Goal: Task Accomplishment & Management: Manage account settings

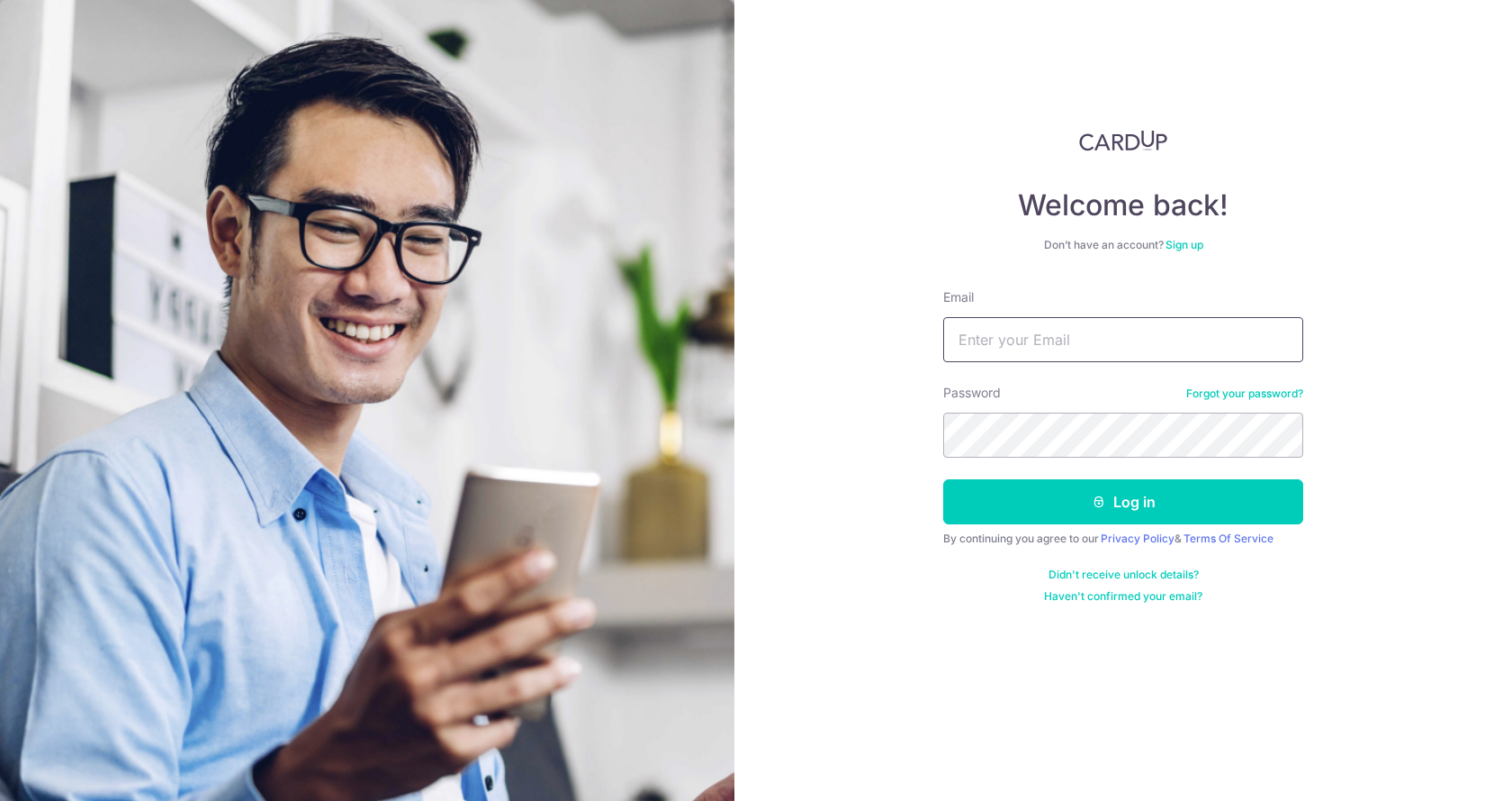
click at [1032, 323] on input "Email" at bounding box center [1123, 339] width 360 height 45
type input "[EMAIL_ADDRESS][DOMAIN_NAME]"
click at [943, 479] on button "Log in" at bounding box center [1123, 501] width 360 height 45
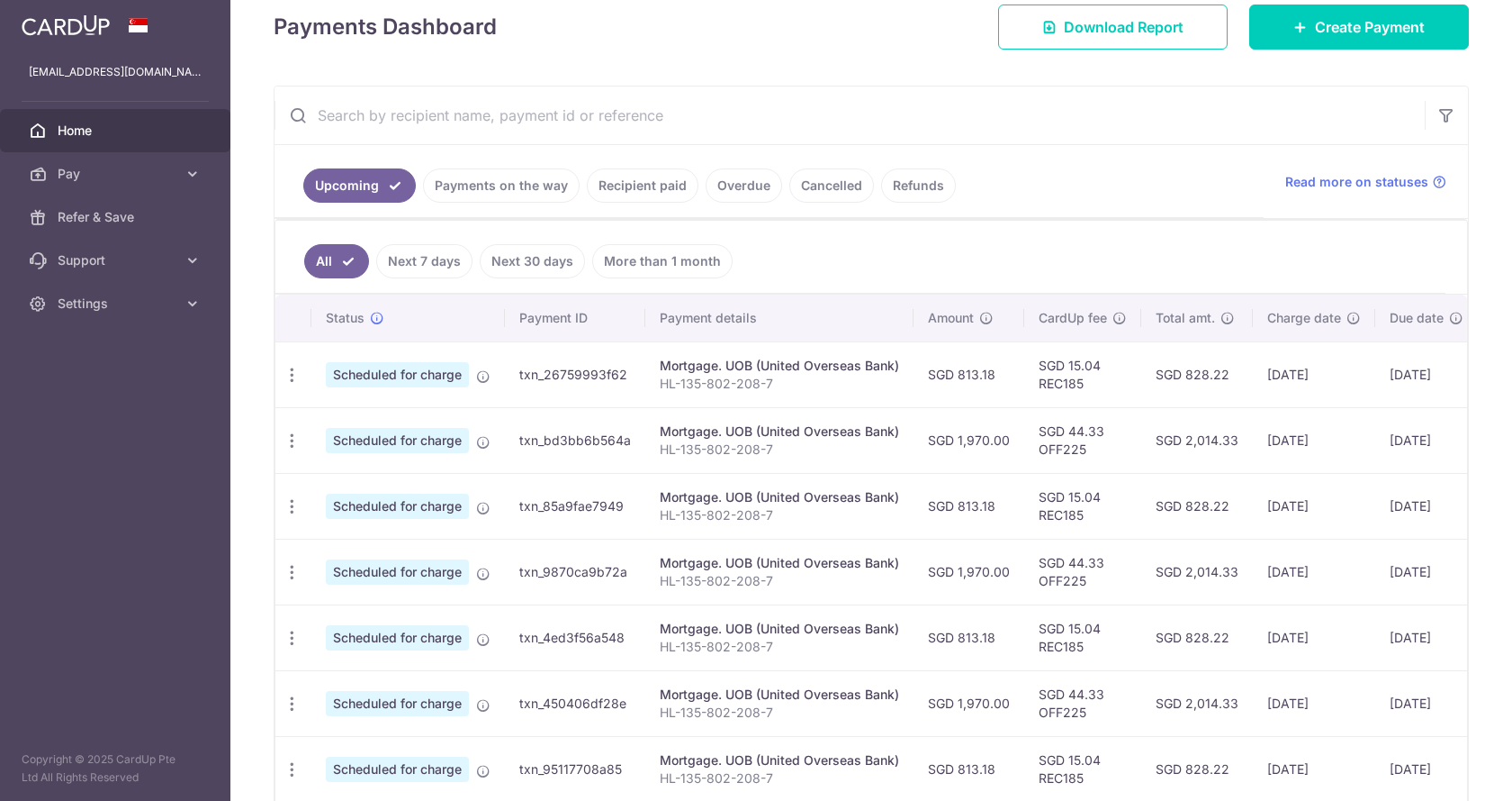
scroll to position [270, 0]
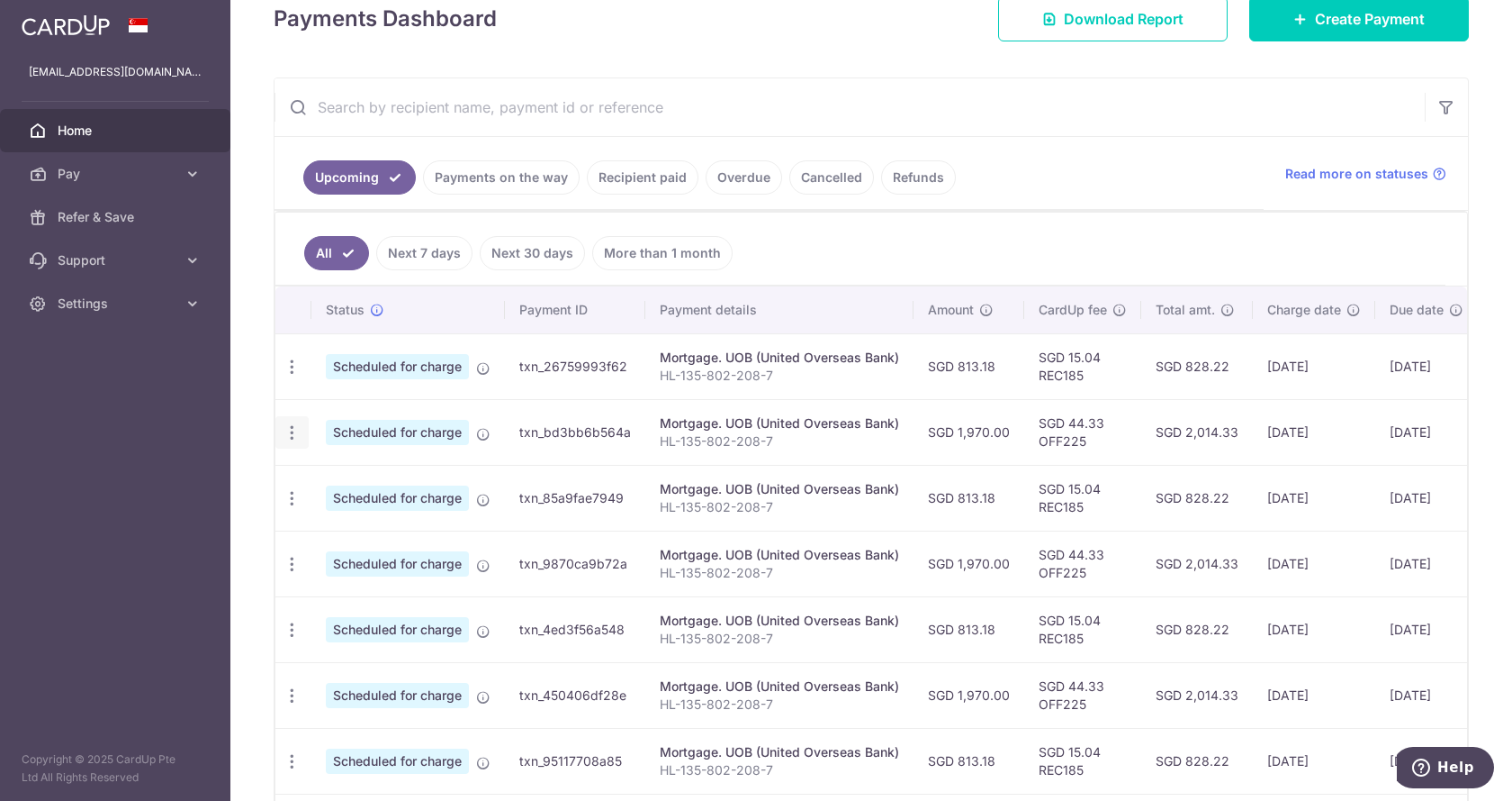
click at [291, 376] on icon "button" at bounding box center [292, 366] width 19 height 19
click at [356, 523] on span "Cancel payment" at bounding box center [388, 526] width 121 height 22
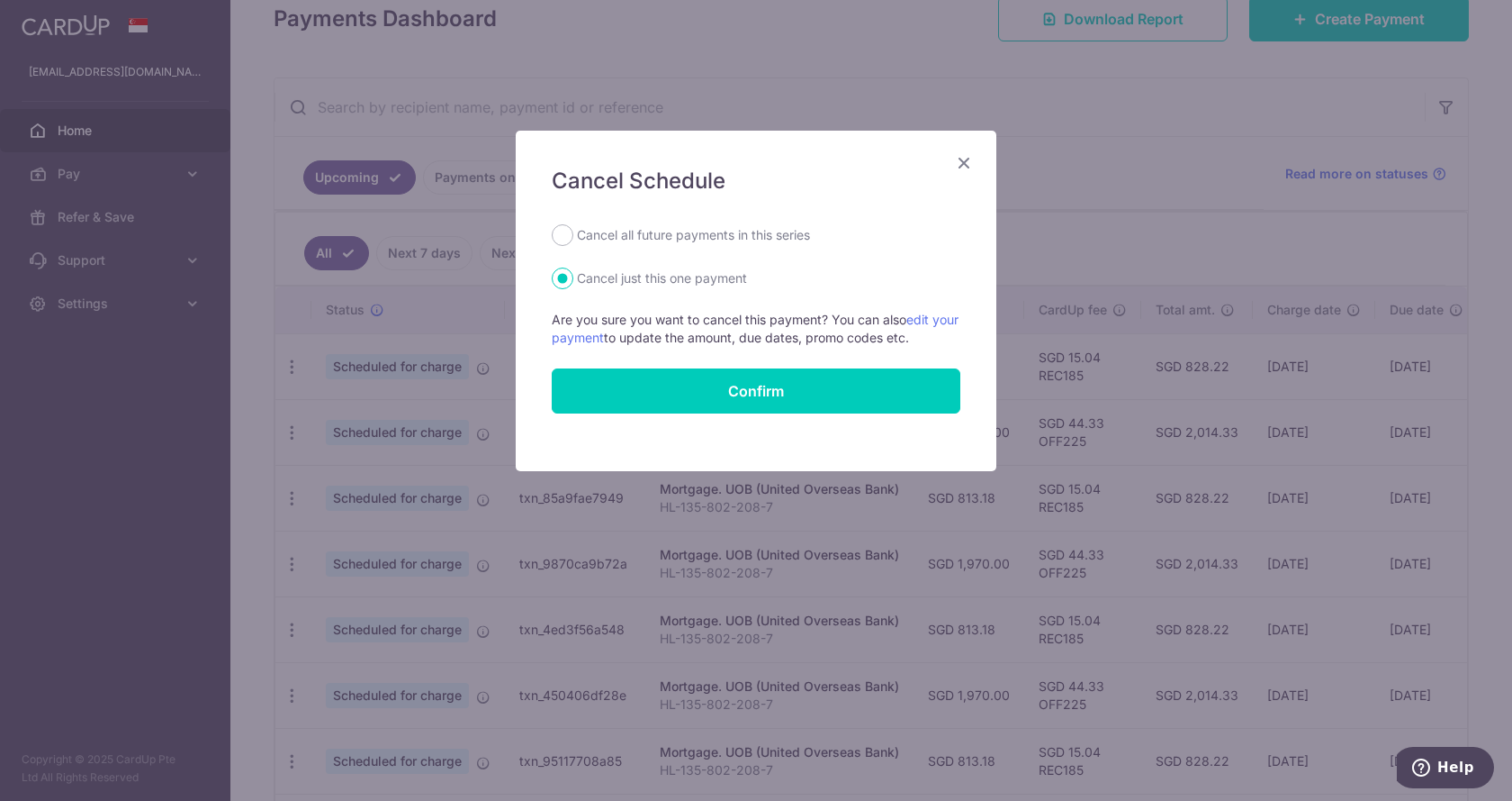
click at [816, 240] on div "Cancel all future payments in this series" at bounding box center [756, 235] width 409 height 22
click at [792, 237] on label "Cancel all future payments in this series" at bounding box center [694, 235] width 234 height 22
click at [573, 237] on input "Cancel all future payments in this series" at bounding box center [563, 235] width 22 height 22
radio input "true"
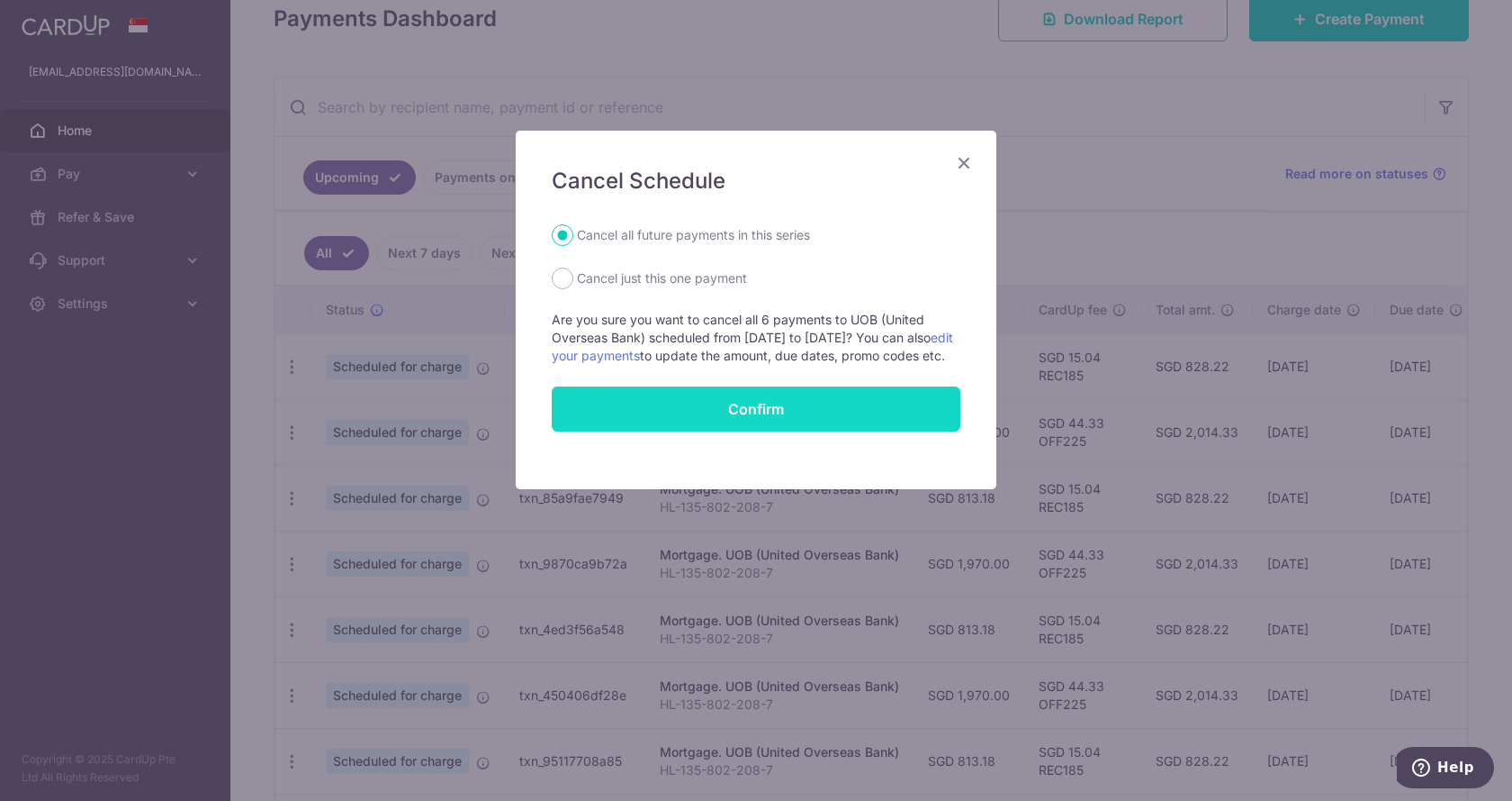
click at [762, 432] on input "Confirm" at bounding box center [756, 408] width 409 height 45
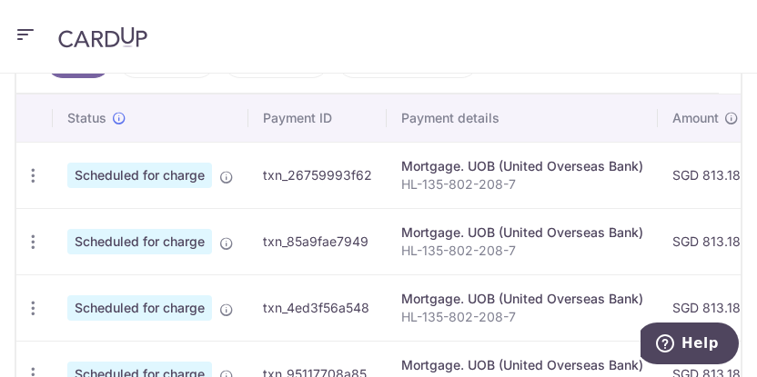
scroll to position [683, 0]
